Goal: Information Seeking & Learning: Find specific fact

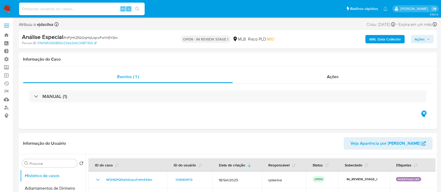
select select "10"
type input "WTXCOxqQsX4EfTskgYFnch6N"
click at [139, 8] on icon "search-icon" at bounding box center [137, 9] width 4 height 4
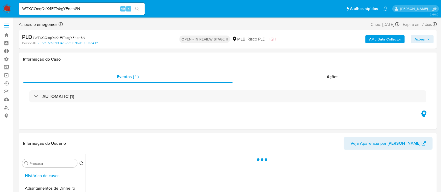
select select "10"
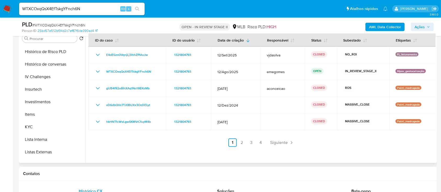
scroll to position [201, 0]
click at [39, 126] on button "KYC" at bounding box center [50, 126] width 61 height 13
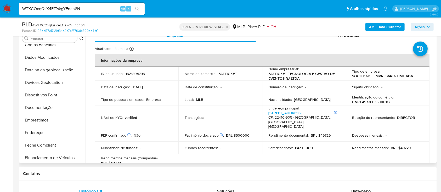
scroll to position [72, 0]
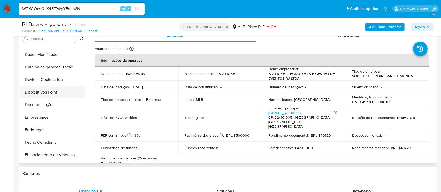
click at [46, 94] on button "Dispositivos Point" at bounding box center [50, 92] width 61 height 13
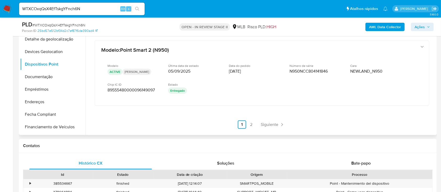
scroll to position [257, 0]
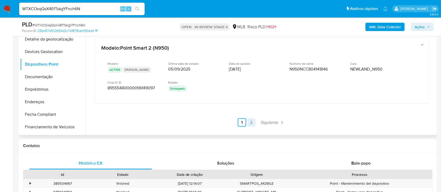
click at [249, 122] on link "2" at bounding box center [251, 122] width 8 height 8
drag, startPoint x: 433, startPoint y: 108, endPoint x: 434, endPoint y: 90, distance: 18.1
click at [434, 90] on div at bounding box center [261, 68] width 350 height 134
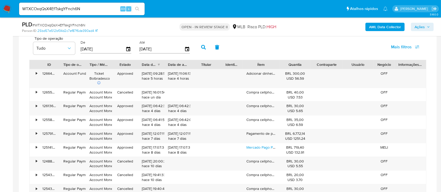
scroll to position [447, 0]
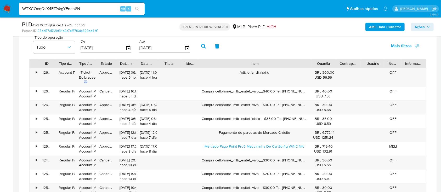
drag, startPoint x: 278, startPoint y: 64, endPoint x: 360, endPoint y: 64, distance: 81.6
click at [360, 64] on div "ID Tipo de operação Tipo / Método Estado Data de criação Data de aprovação Titu…" at bounding box center [228, 63] width 396 height 9
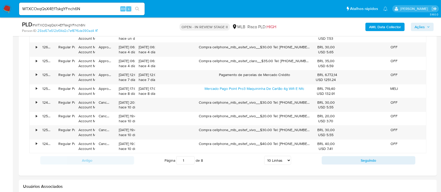
scroll to position [506, 0]
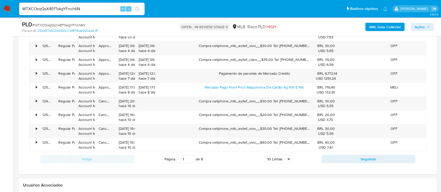
click at [287, 160] on select "5 Linhas 10 Linhas 20 Linhas 25 Linhas 50 Linhas 100 Linhas" at bounding box center [277, 159] width 27 height 9
select select "100"
click at [264, 155] on select "5 Linhas 10 Linhas 20 Linhas 25 Linhas 50 Linhas 100 Linhas" at bounding box center [277, 159] width 27 height 9
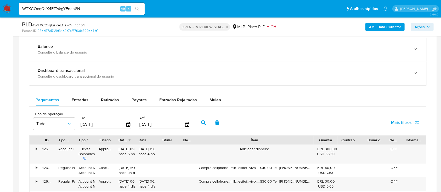
scroll to position [377, 0]
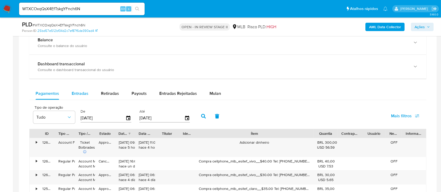
click at [77, 91] on span "Entradas" at bounding box center [80, 93] width 17 height 6
select select "10"
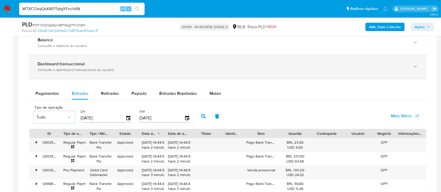
click at [316, 71] on div "Consulte o dashboard transaccional do usuário" at bounding box center [223, 69] width 370 height 5
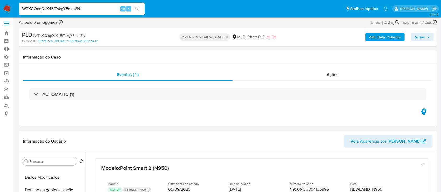
scroll to position [0, 0]
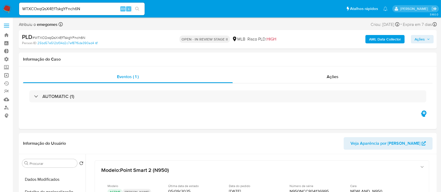
click at [7, 74] on link "Operações em massa" at bounding box center [31, 75] width 62 height 8
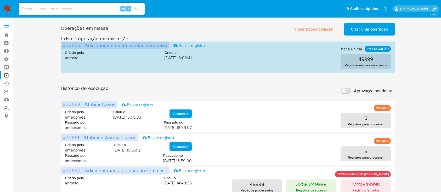
scroll to position [46, 0]
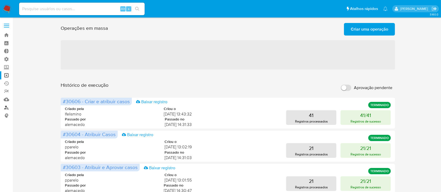
click at [6, 107] on link "Localizador de pessoas" at bounding box center [31, 108] width 62 height 8
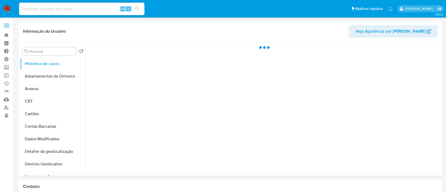
select select "10"
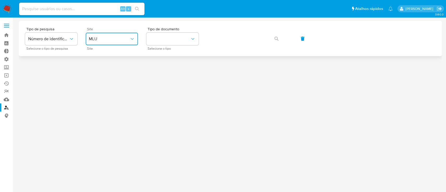
click at [132, 37] on icon "site_id" at bounding box center [132, 38] width 5 height 5
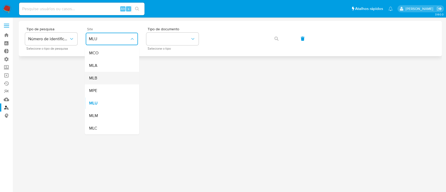
click at [109, 80] on div "MLB" at bounding box center [110, 78] width 43 height 13
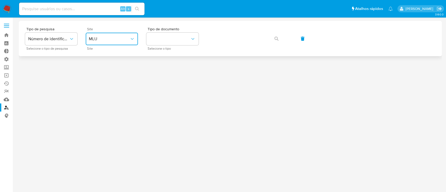
click at [130, 40] on icon "site_id" at bounding box center [132, 38] width 5 height 5
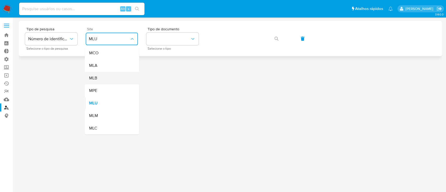
click at [102, 77] on div "MLB" at bounding box center [110, 78] width 43 height 13
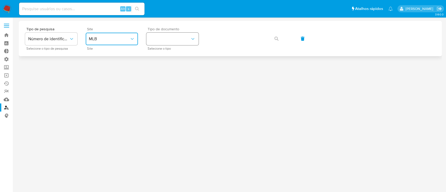
click at [189, 40] on button "identificationType" at bounding box center [172, 39] width 52 height 13
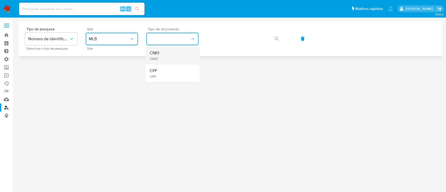
click at [172, 53] on div "CNPJ CNPJ" at bounding box center [171, 56] width 43 height 18
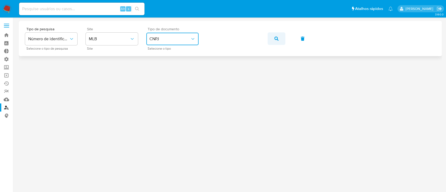
click at [276, 37] on icon "button" at bounding box center [277, 39] width 4 height 4
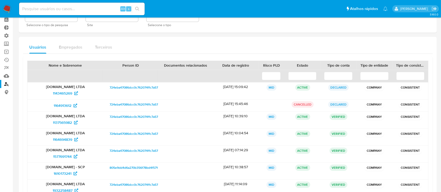
scroll to position [23, 0]
click at [62, 94] on span "1143465269" at bounding box center [62, 94] width 19 height 8
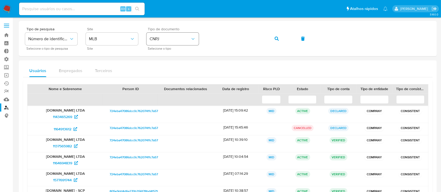
click at [196, 33] on div "Tipo de pesquisa Número de identificação Selecione o tipo de pesquisa Site MLB …" at bounding box center [227, 38] width 405 height 23
click at [273, 40] on button "button" at bounding box center [277, 38] width 18 height 13
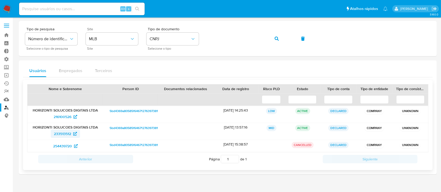
click at [62, 133] on span "233513512" at bounding box center [62, 134] width 17 height 8
click at [66, 133] on span "233513512" at bounding box center [62, 134] width 17 height 8
click at [64, 118] on span "216100526" at bounding box center [63, 117] width 18 height 8
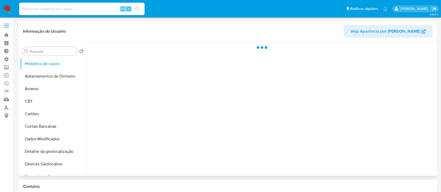
select select "10"
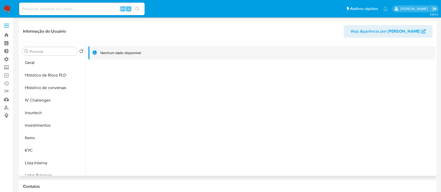
scroll to position [192, 0]
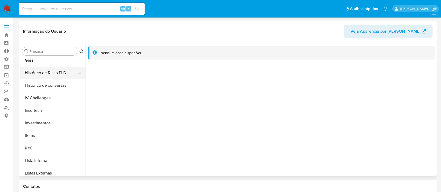
click at [51, 75] on button "Histórico de Risco PLD" at bounding box center [50, 73] width 61 height 13
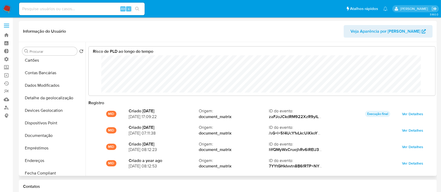
scroll to position [0, 0]
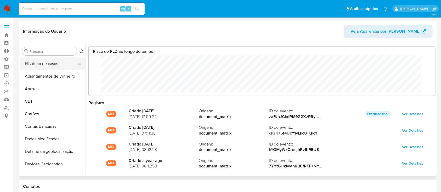
click at [49, 62] on button "Histórico de casos" at bounding box center [50, 64] width 61 height 13
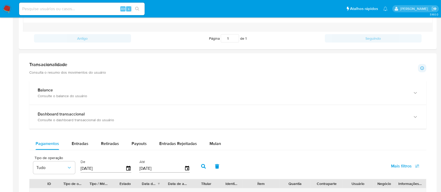
scroll to position [234, 0]
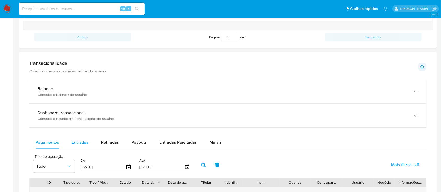
click at [80, 140] on span "Entradas" at bounding box center [80, 142] width 17 height 6
select select "10"
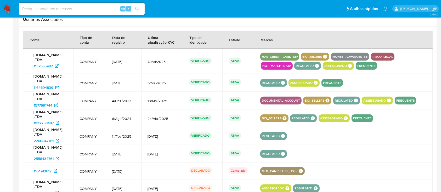
scroll to position [517, 0]
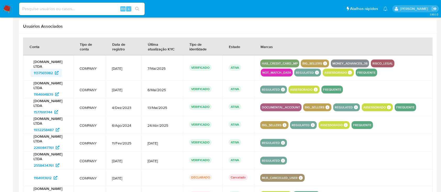
click at [44, 71] on span "1137565982" at bounding box center [43, 73] width 19 height 8
click at [49, 111] on span "1577691744" at bounding box center [43, 112] width 19 height 8
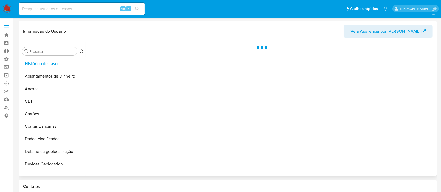
select select "10"
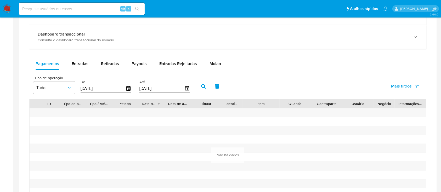
scroll to position [321, 0]
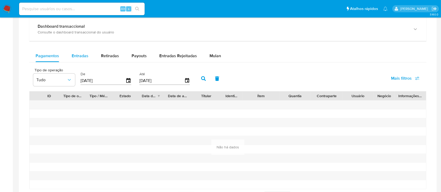
click at [88, 53] on button "Entradas" at bounding box center [79, 56] width 29 height 13
select select "10"
click at [105, 56] on span "Retiradas" at bounding box center [110, 56] width 18 height 6
select select "10"
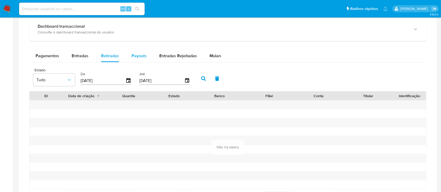
click at [132, 56] on span "Payouts" at bounding box center [139, 56] width 15 height 6
select select "10"
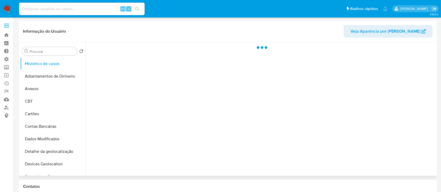
select select "10"
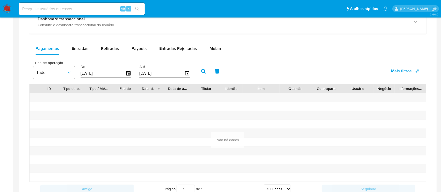
scroll to position [325, 0]
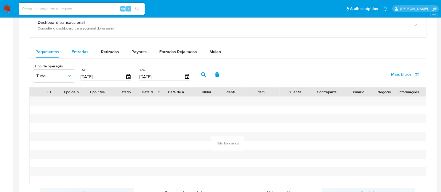
click at [76, 53] on span "Entradas" at bounding box center [80, 52] width 17 height 6
select select "10"
click at [107, 53] on span "Retiradas" at bounding box center [110, 52] width 18 height 6
select select "10"
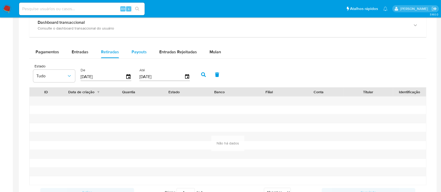
click at [137, 54] on span "Payouts" at bounding box center [139, 52] width 15 height 6
select select "10"
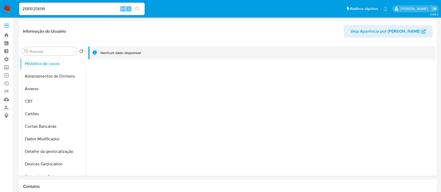
select select "10"
click at [7, 33] on link "Bandeja" at bounding box center [31, 35] width 62 height 8
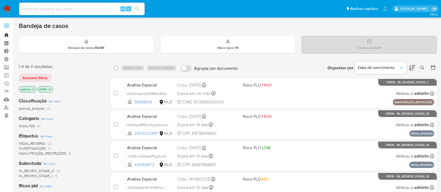
click at [6, 34] on link "Bandeja" at bounding box center [31, 35] width 62 height 8
click at [33, 89] on icon "close-filter" at bounding box center [34, 89] width 2 height 2
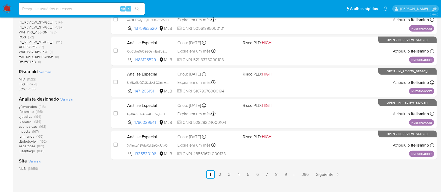
scroll to position [233, 0]
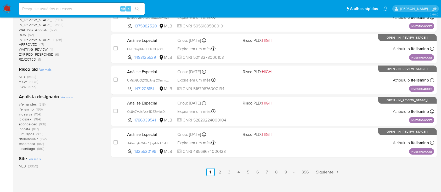
click at [29, 109] on span "lfelismino" at bounding box center [26, 109] width 15 height 5
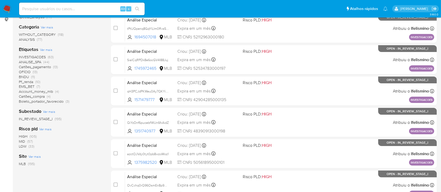
scroll to position [96, 0]
click at [31, 82] on span "Pf_renda" at bounding box center [26, 81] width 14 height 5
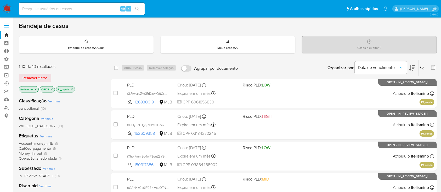
click at [117, 70] on div "select-all-cases-checkbox" at bounding box center [116, 67] width 4 height 5
click at [114, 67] on input "checkbox" at bounding box center [116, 68] width 4 height 4
checkbox input "true"
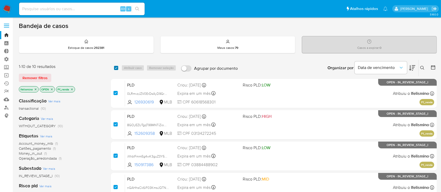
checkbox input "true"
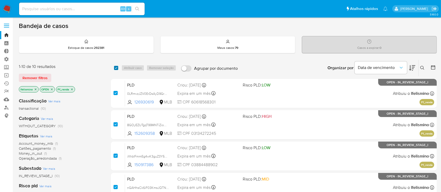
checkbox input "true"
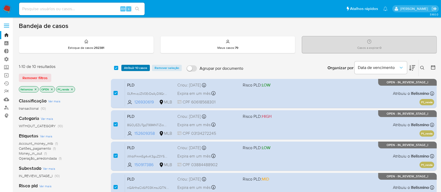
click at [134, 66] on span "Atribuir 10 casos" at bounding box center [135, 67] width 23 height 5
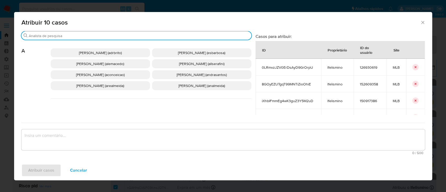
click at [118, 36] on input "Buscar" at bounding box center [139, 35] width 221 height 5
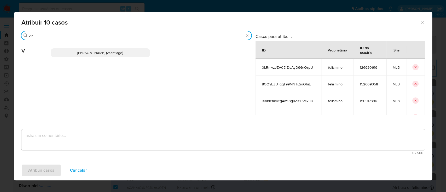
type input "vini"
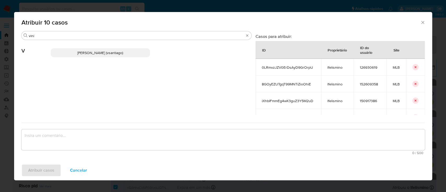
click at [105, 55] on p "Vinicius Santiago Souza (vsantiago)" at bounding box center [100, 52] width 99 height 9
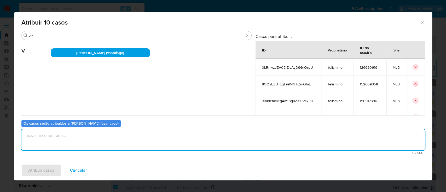
click at [69, 140] on textarea "assign-modal" at bounding box center [223, 139] width 404 height 21
type textarea "ok"
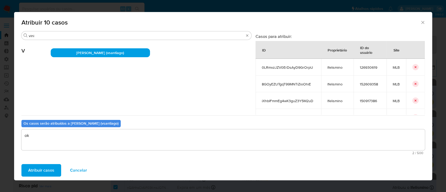
click at [44, 167] on span "Atribuir casos" at bounding box center [41, 171] width 26 height 12
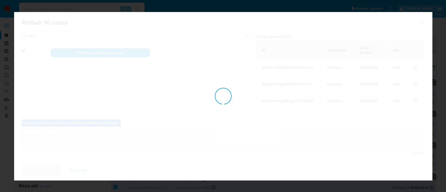
checkbox input "false"
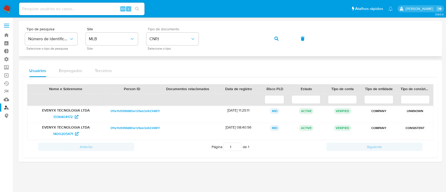
click at [196, 30] on div "Tipo de pesquisa Número de identificação Selecione o tipo de pesquisa Site MLB …" at bounding box center [230, 38] width 411 height 23
click at [275, 40] on icon "button" at bounding box center [277, 39] width 4 height 4
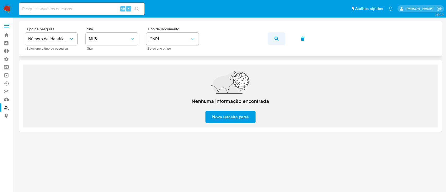
click at [279, 42] on button "button" at bounding box center [277, 38] width 18 height 13
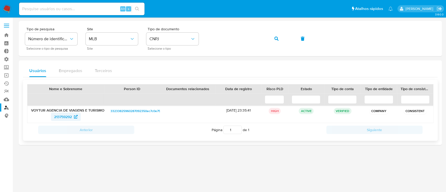
click at [63, 116] on span "213759292" at bounding box center [63, 117] width 18 height 8
click at [198, 32] on div "Tipo de pesquisa Número de identificação Selecione o tipo de pesquisa Site MLB …" at bounding box center [230, 38] width 411 height 23
click at [272, 39] on button "button" at bounding box center [277, 38] width 18 height 13
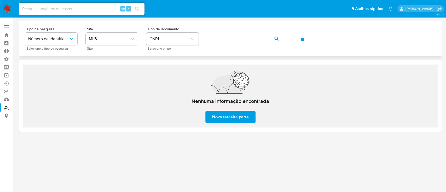
click at [200, 32] on div "Tipo de pesquisa Número de identificação Selecione o tipo de pesquisa Site MLB …" at bounding box center [230, 38] width 411 height 23
click at [280, 38] on button "button" at bounding box center [277, 38] width 18 height 13
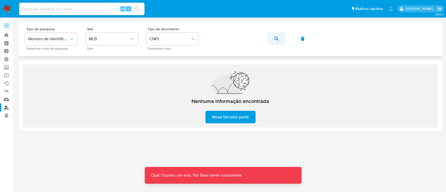
click at [277, 37] on icon "button" at bounding box center [277, 39] width 4 height 4
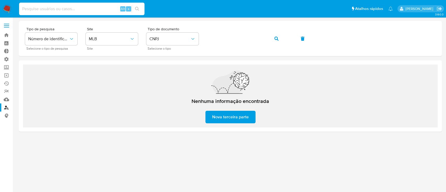
click at [82, 7] on input at bounding box center [82, 8] width 126 height 7
paste input "169423364"
type input "169423364"
click at [136, 8] on icon "search-icon" at bounding box center [137, 9] width 4 height 4
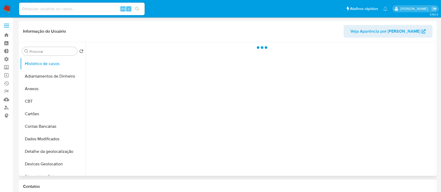
select select "10"
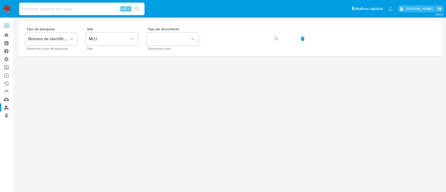
click at [33, 10] on input at bounding box center [82, 8] width 126 height 7
paste input "169423364"
type input "169423364"
click at [138, 7] on icon "search-icon" at bounding box center [137, 9] width 4 height 4
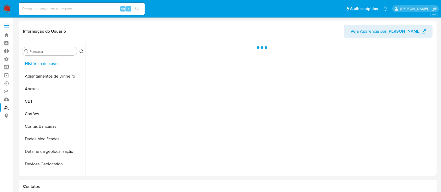
select select "10"
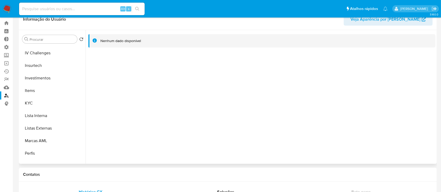
scroll to position [221, 0]
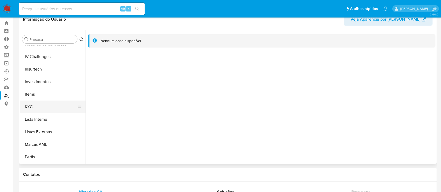
click at [46, 107] on button "KYC" at bounding box center [50, 107] width 61 height 13
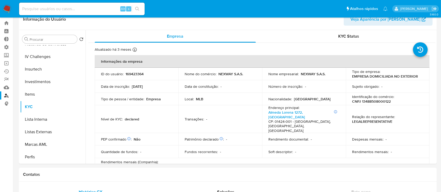
click at [4, 97] on link "Localizador de pessoas" at bounding box center [31, 96] width 62 height 8
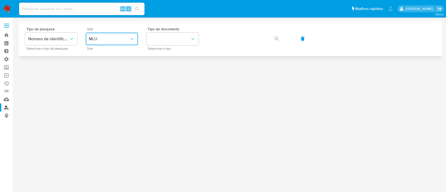
click at [130, 36] on icon "site_id" at bounding box center [132, 38] width 5 height 5
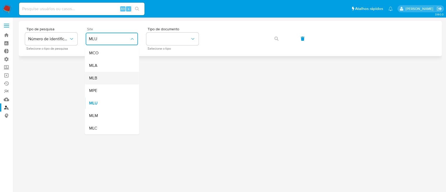
click at [99, 76] on div "MLB" at bounding box center [110, 78] width 43 height 13
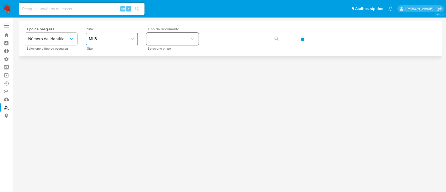
click at [188, 37] on button "identificationType" at bounding box center [172, 39] width 52 height 13
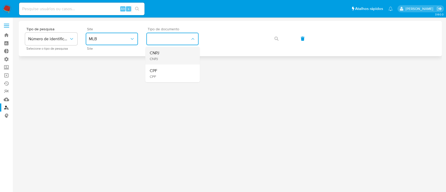
click at [173, 53] on div "CNPJ CNPJ" at bounding box center [171, 56] width 43 height 18
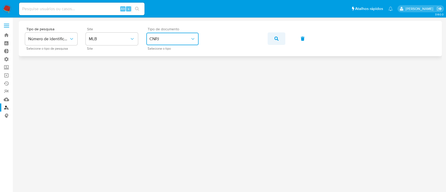
click at [276, 38] on icon "button" at bounding box center [277, 39] width 4 height 4
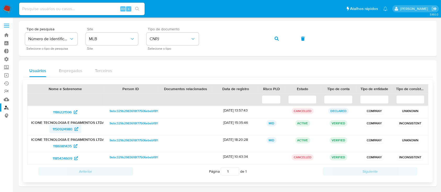
click at [61, 129] on span "1150924980" at bounding box center [63, 129] width 20 height 8
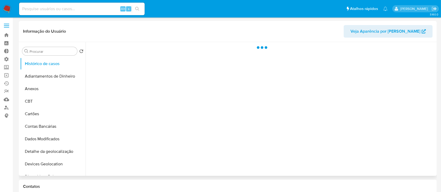
select select "10"
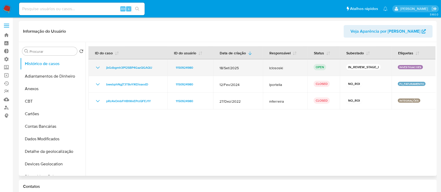
click at [96, 66] on icon "Mostrar/Ocultar" at bounding box center [98, 68] width 6 height 6
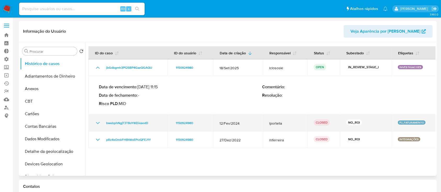
click at [99, 121] on icon "Mostrar/Ocultar" at bounding box center [98, 123] width 6 height 6
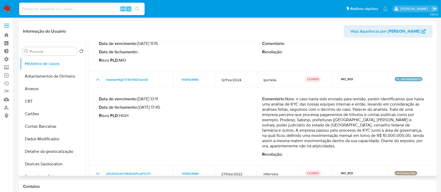
scroll to position [48, 0]
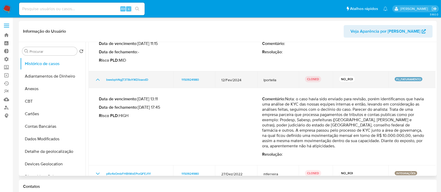
click at [100, 79] on icon "Mostrar/Ocultar" at bounding box center [98, 80] width 6 height 6
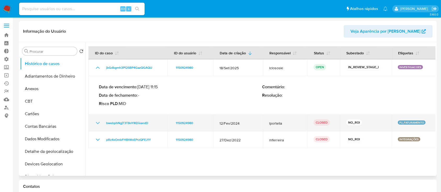
scroll to position [0, 0]
drag, startPoint x: 156, startPoint y: 122, endPoint x: 105, endPoint y: 122, distance: 50.7
click at [105, 122] on div "bwebphNgjT3T8oYIKDixaodD" at bounding box center [128, 123] width 66 height 6
